Goal: Task Accomplishment & Management: Manage account settings

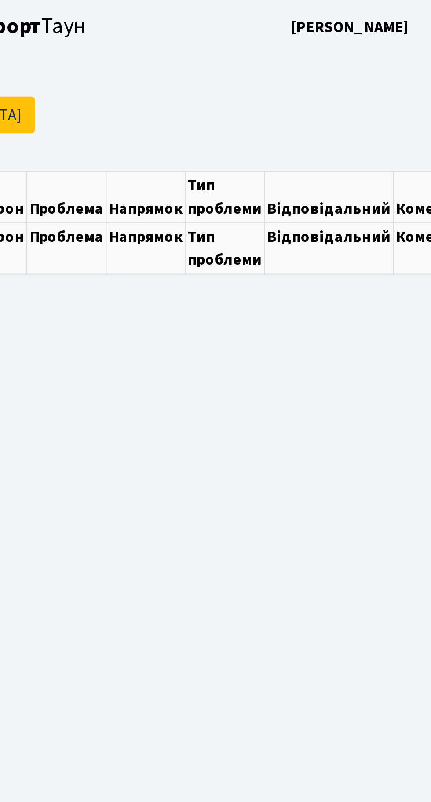
select select "25"
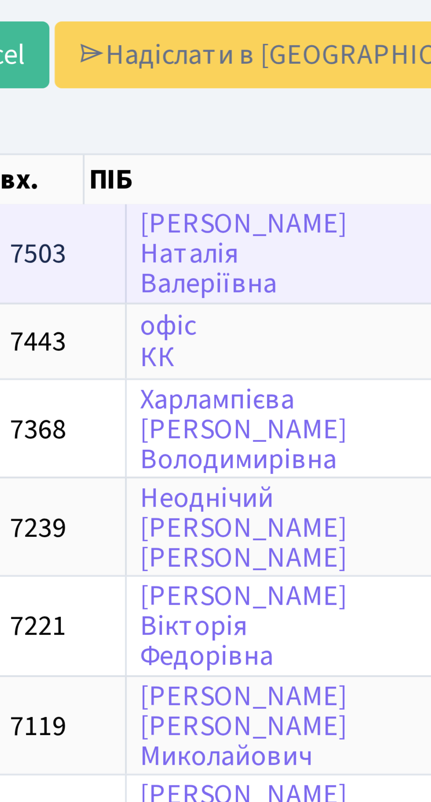
scroll to position [0, 44]
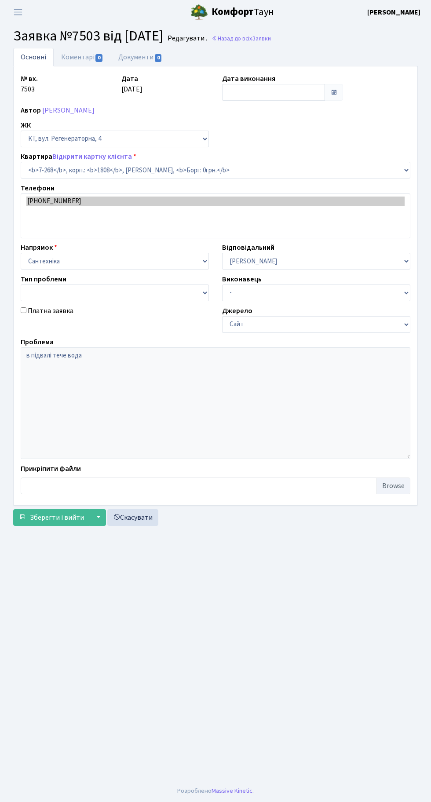
select select "4876"
